Goal: Navigation & Orientation: Find specific page/section

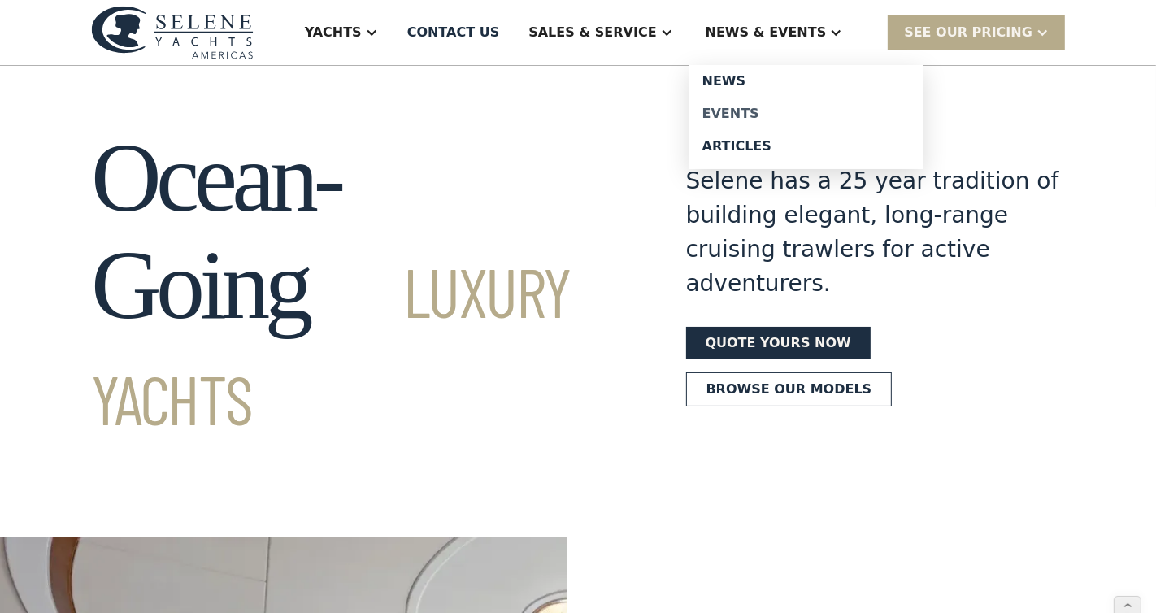
click at [766, 120] on div "Events" at bounding box center [806, 113] width 208 height 13
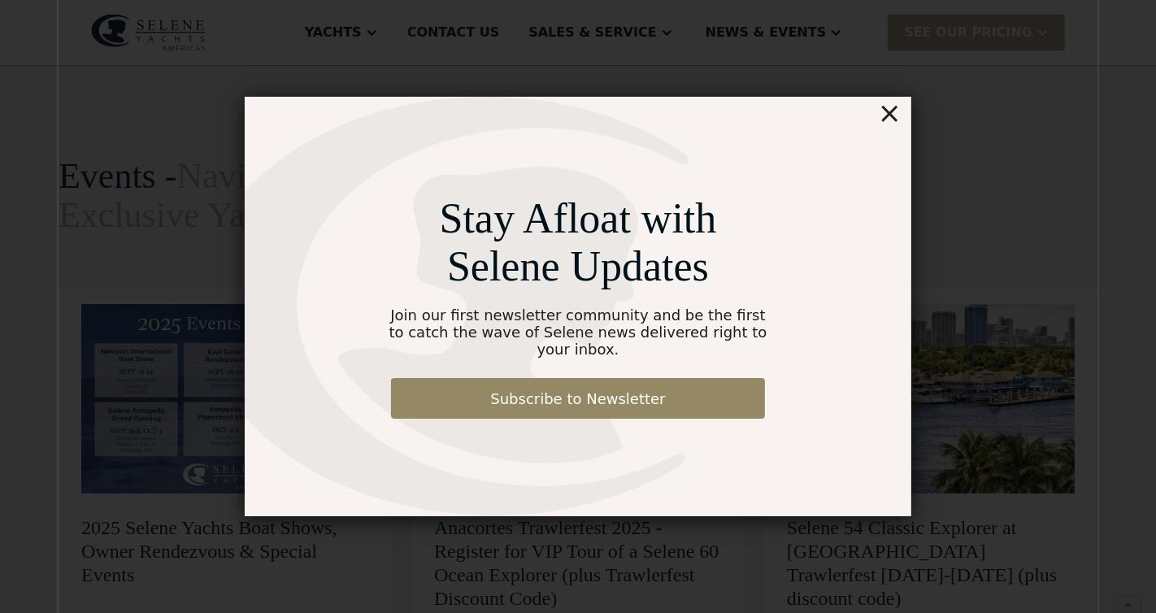
click at [893, 118] on div "×" at bounding box center [890, 113] width 24 height 33
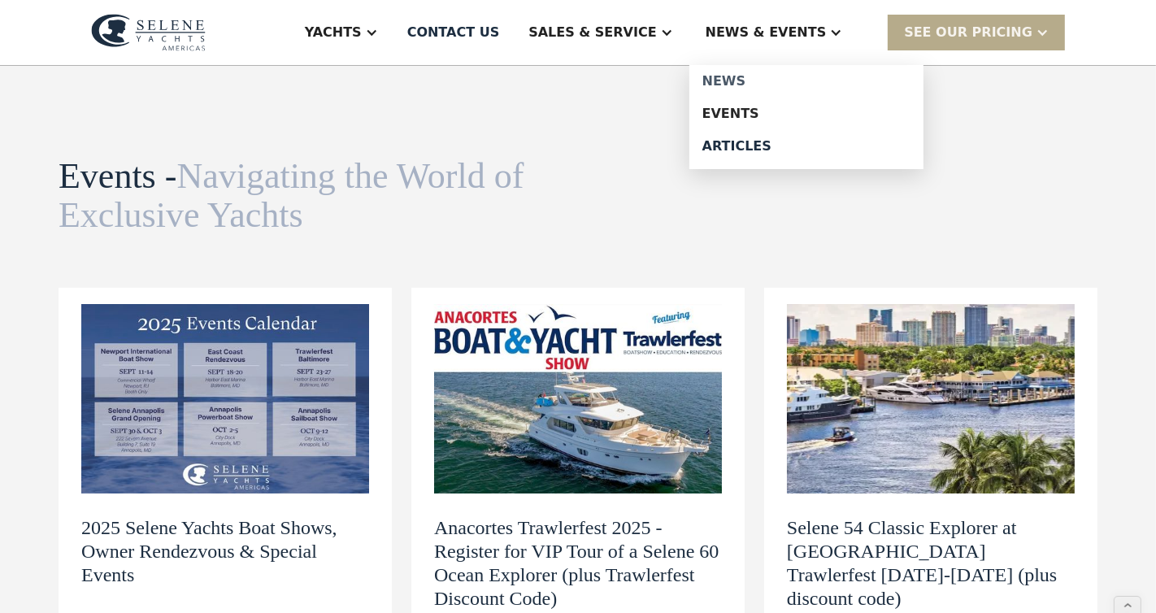
click at [758, 75] on div "News" at bounding box center [806, 81] width 208 height 13
